Goal: Information Seeking & Learning: Learn about a topic

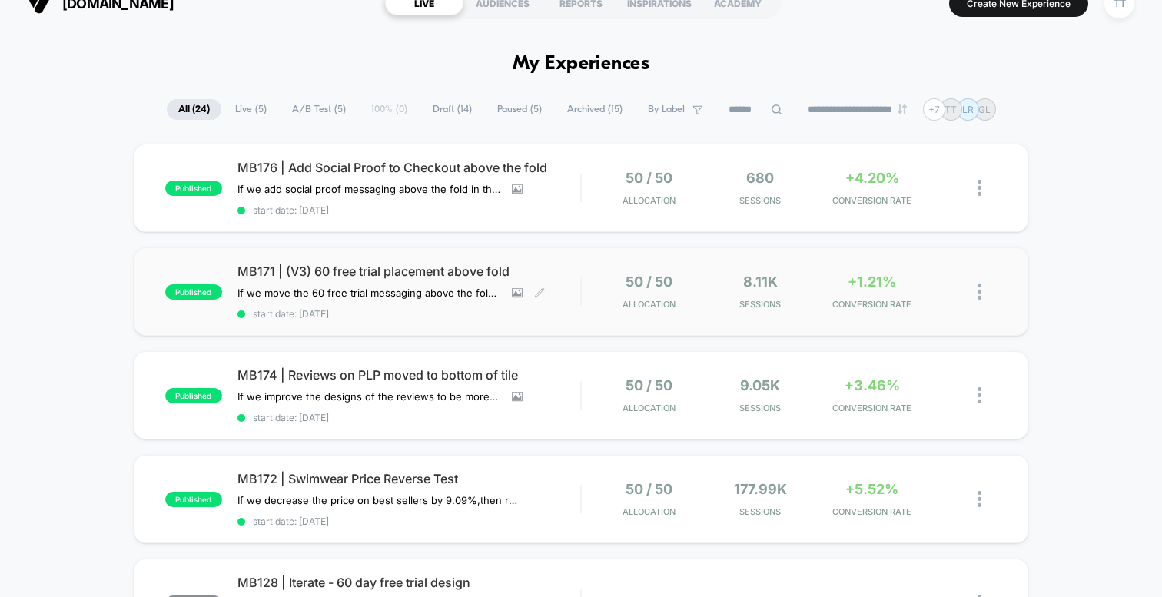
click at [298, 284] on div "MB171 | (V3) 60 free trial placement above fold If we move the 60 free trial me…" at bounding box center [408, 292] width 343 height 56
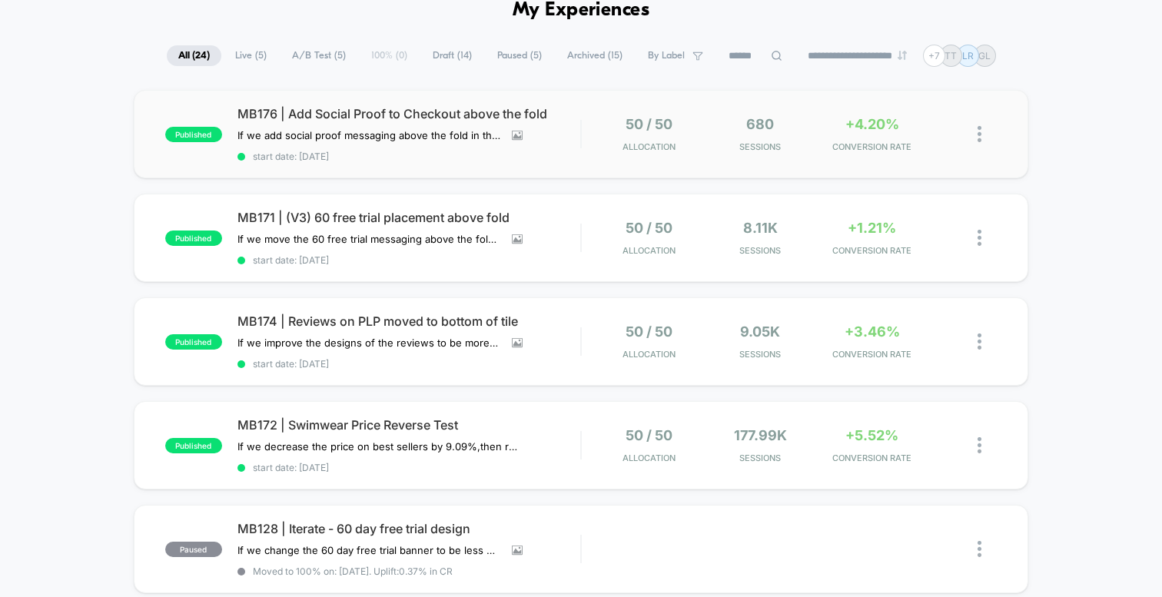
scroll to position [75, 0]
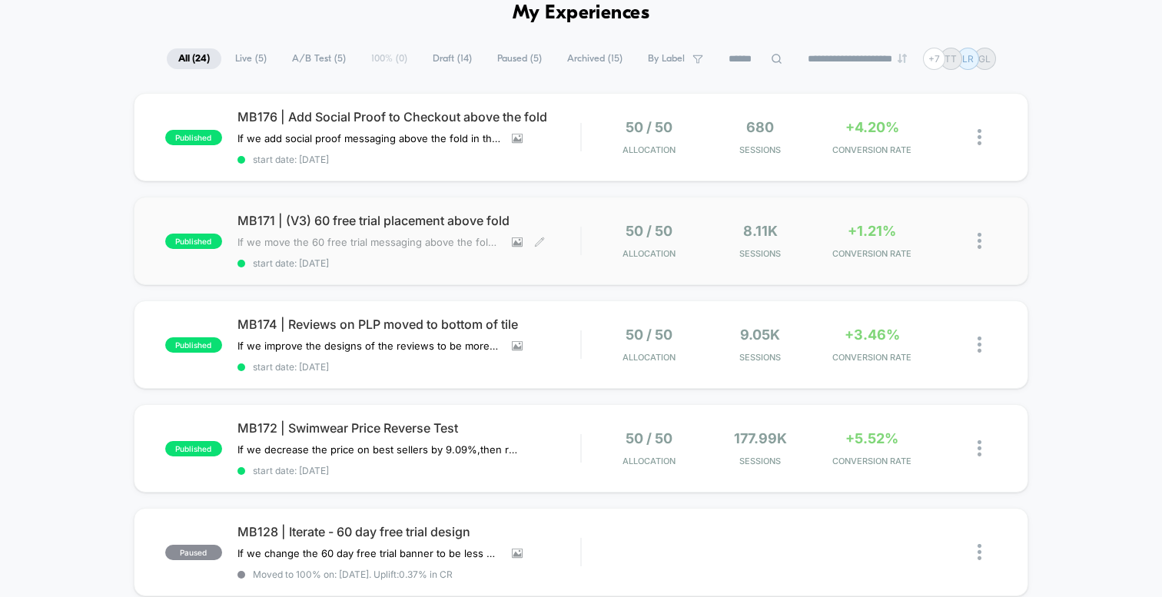
click at [460, 244] on span "If we move the 60 free trial messaging above the fold for mobile,then conversio…" at bounding box center [368, 242] width 263 height 12
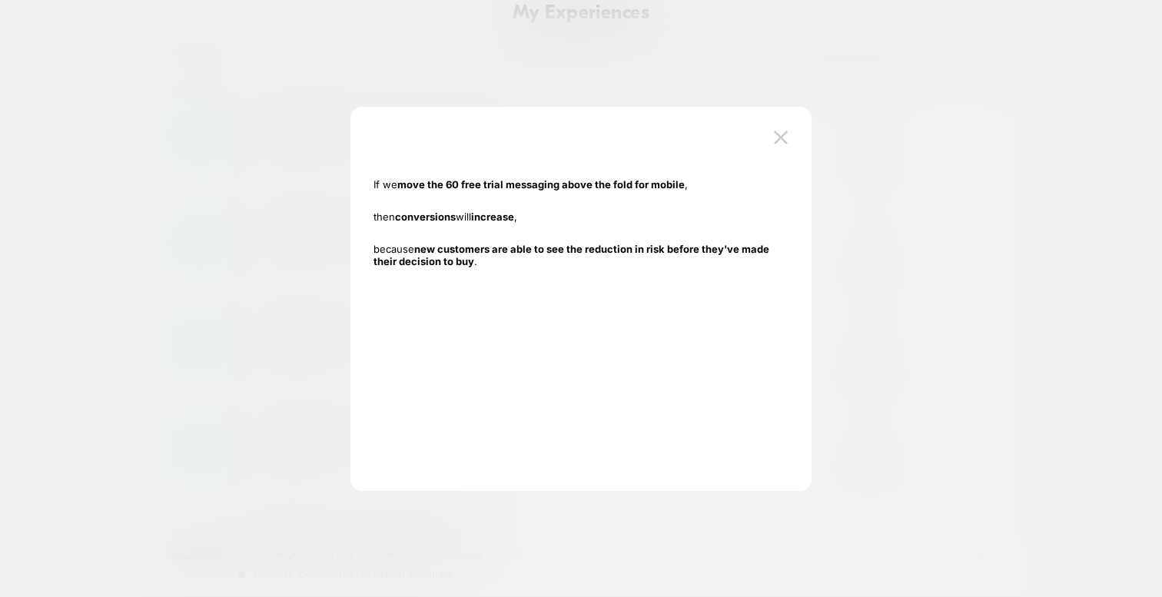
click at [301, 254] on div at bounding box center [581, 298] width 1162 height 597
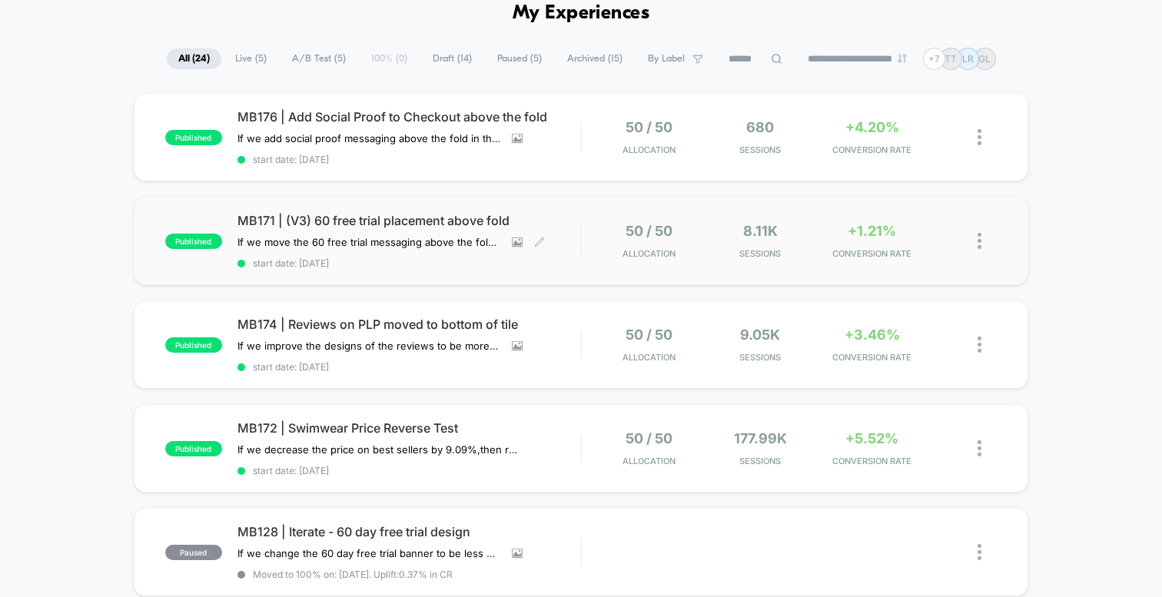
click at [553, 230] on div "MB171 | (V3) 60 free trial placement above fold If we move the 60 free trial me…" at bounding box center [408, 241] width 343 height 56
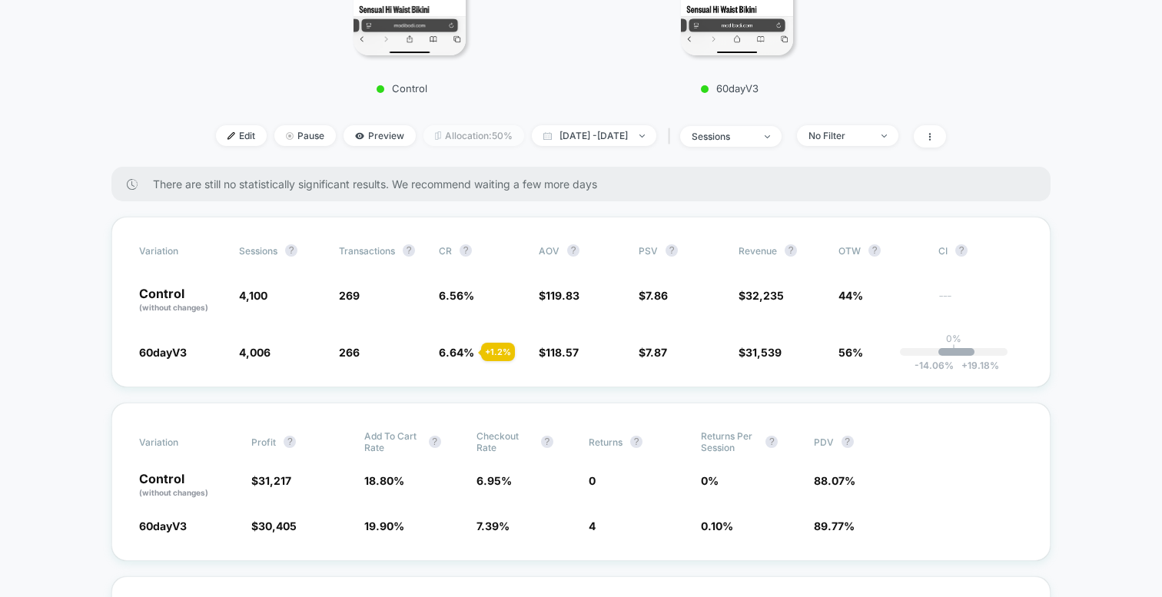
scroll to position [413, 0]
